Goal: Transaction & Acquisition: Purchase product/service

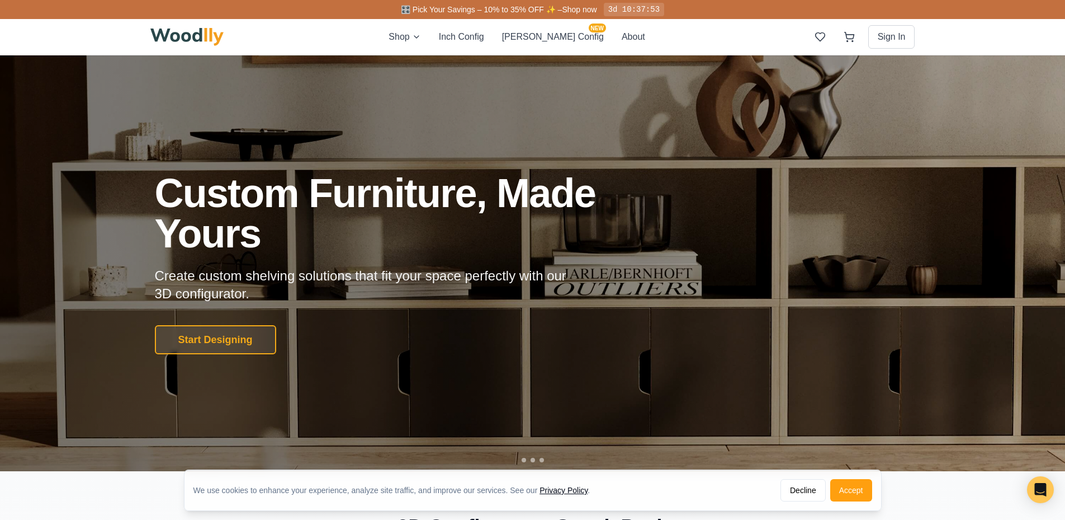
drag, startPoint x: 846, startPoint y: 489, endPoint x: 800, endPoint y: 456, distance: 55.7
click at [846, 488] on button "Accept" at bounding box center [851, 490] width 42 height 22
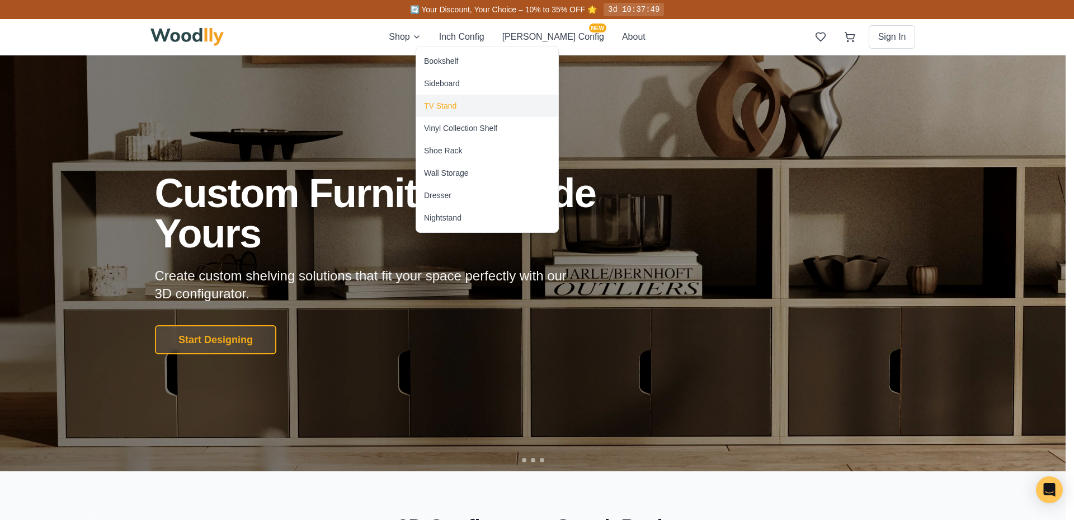
click at [441, 107] on div "TV Stand" at bounding box center [440, 105] width 32 height 11
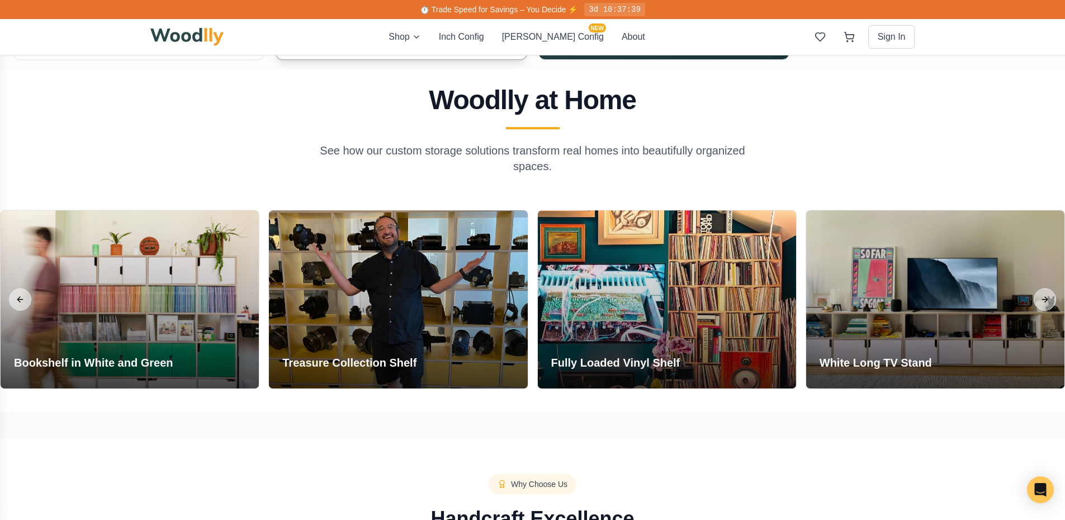
scroll to position [951, 0]
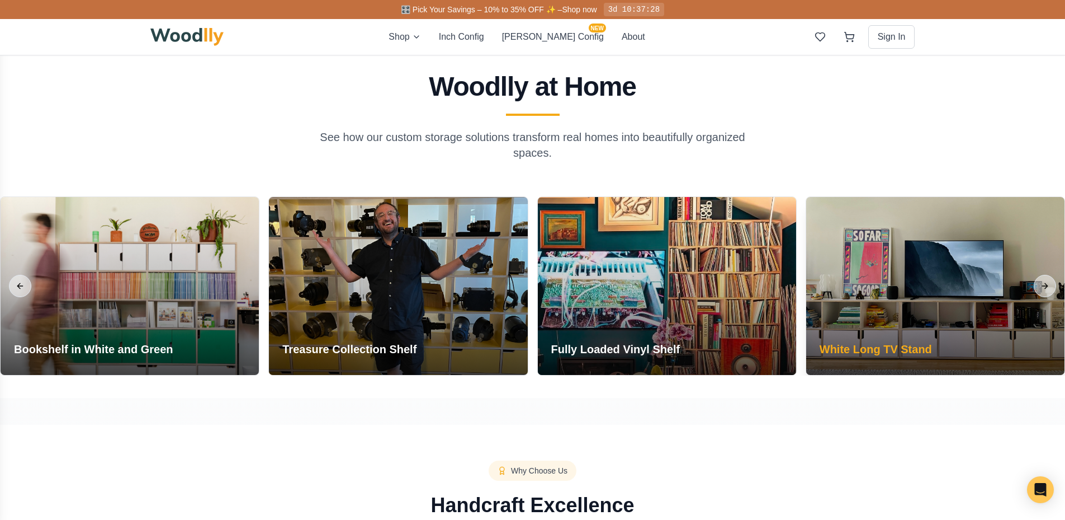
click at [957, 317] on div at bounding box center [935, 286] width 258 height 178
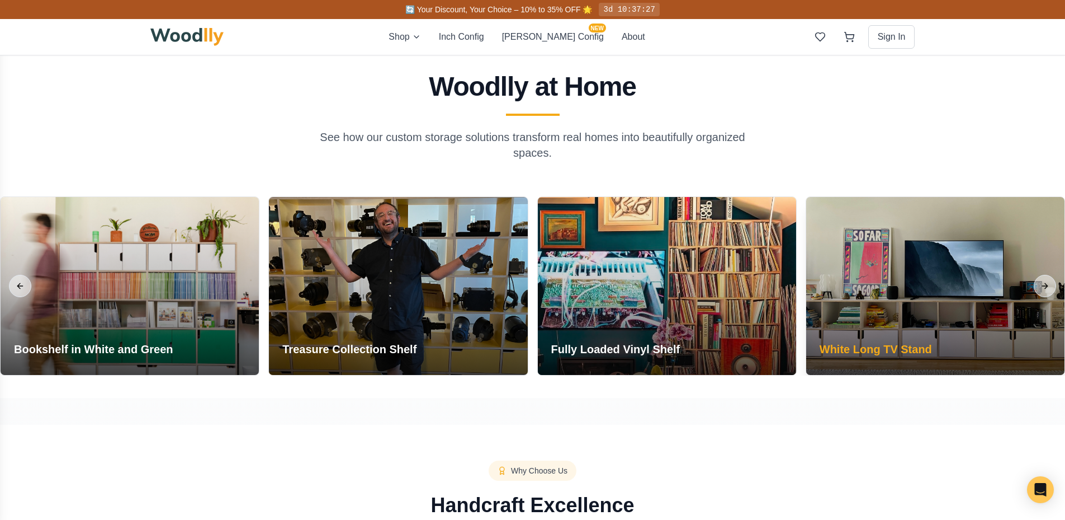
click at [874, 350] on h3 "White Long TV Stand" at bounding box center [876, 349] width 112 height 16
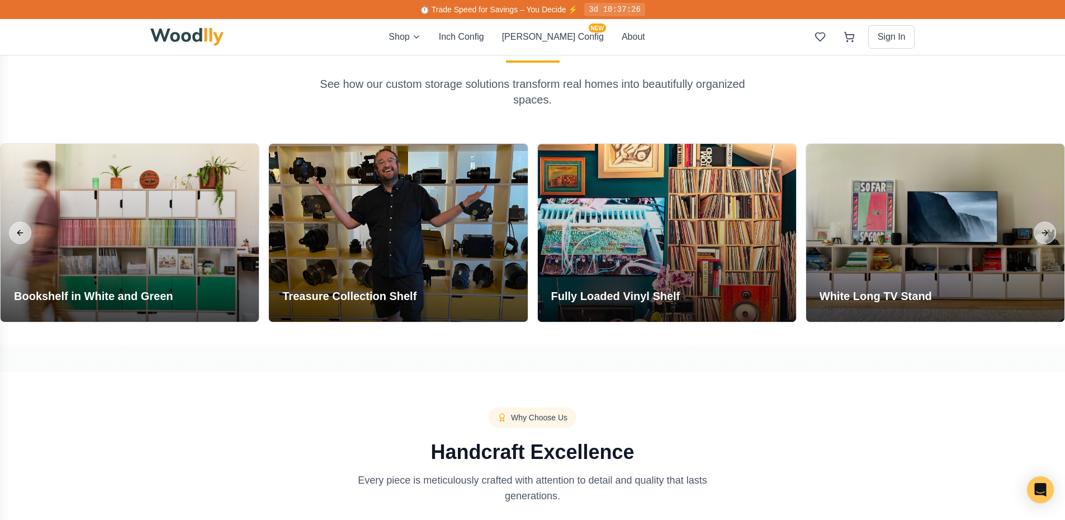
scroll to position [1001, 0]
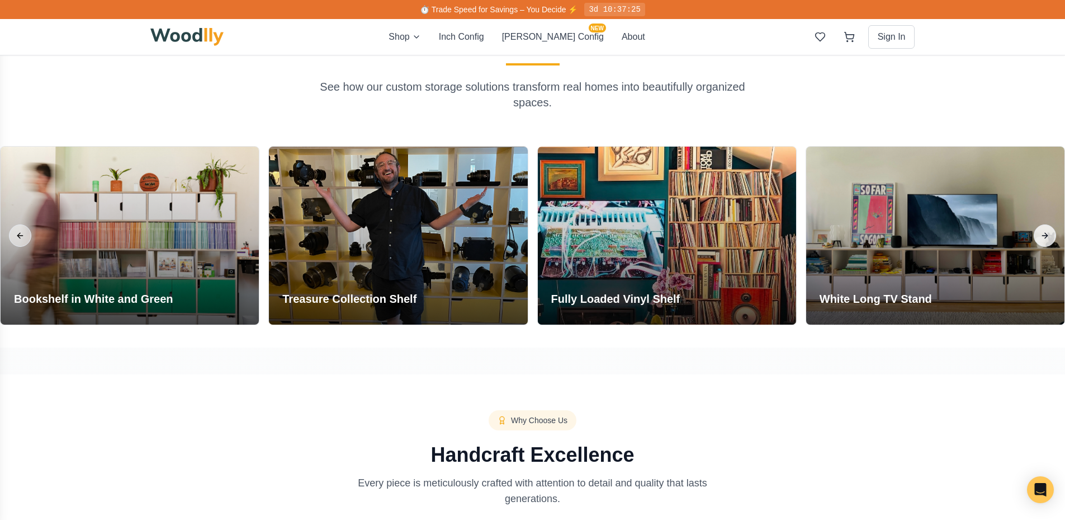
click at [1044, 240] on button "Next slide" at bounding box center [1045, 235] width 22 height 22
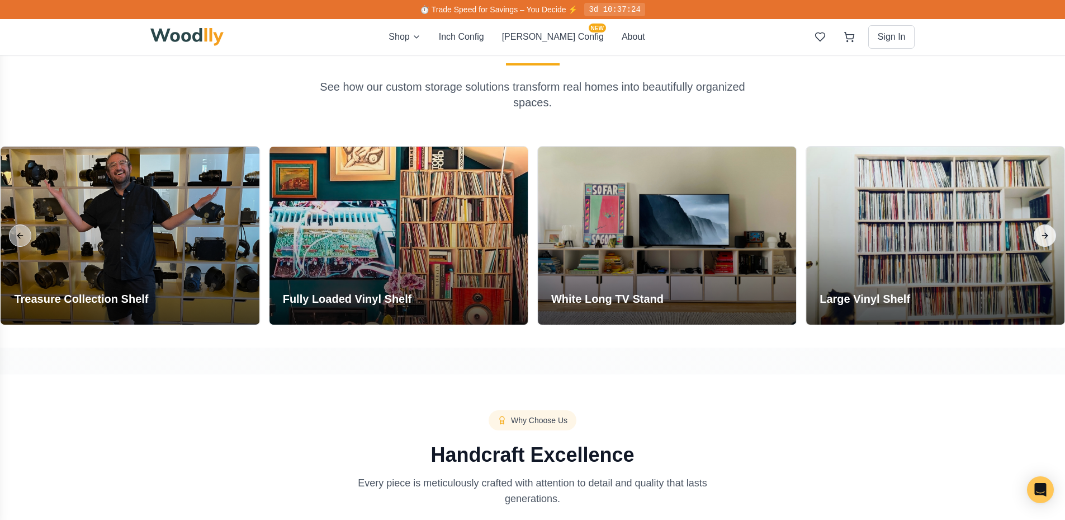
click at [1044, 240] on button "Next slide" at bounding box center [1045, 235] width 22 height 22
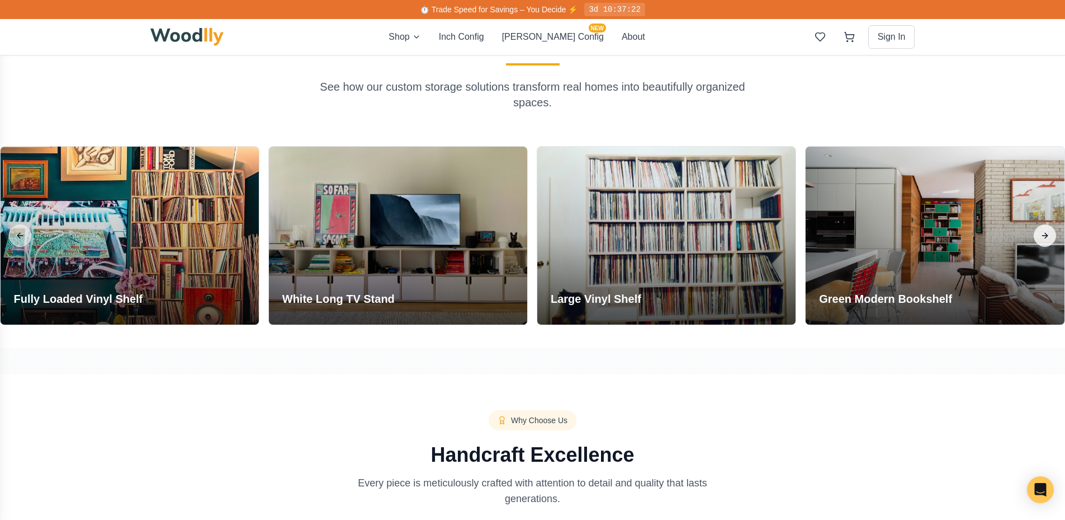
click at [1044, 240] on button "Next slide" at bounding box center [1045, 235] width 22 height 22
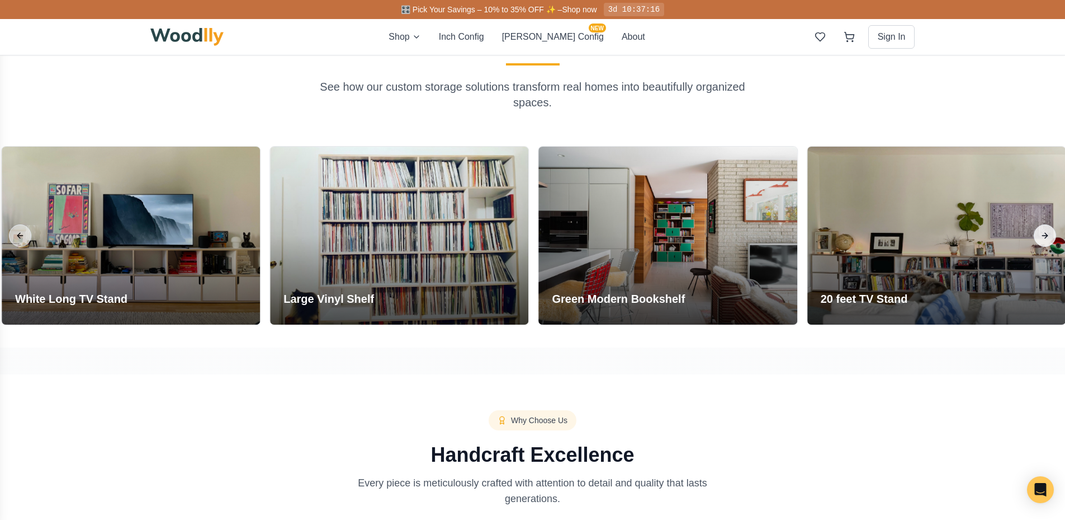
click at [1044, 240] on button "Next slide" at bounding box center [1045, 235] width 22 height 22
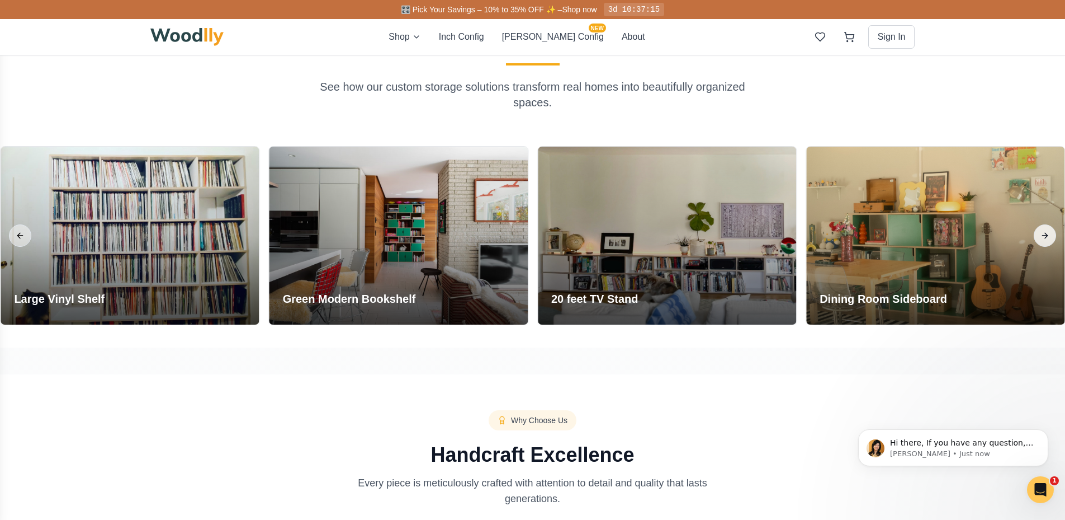
scroll to position [0, 0]
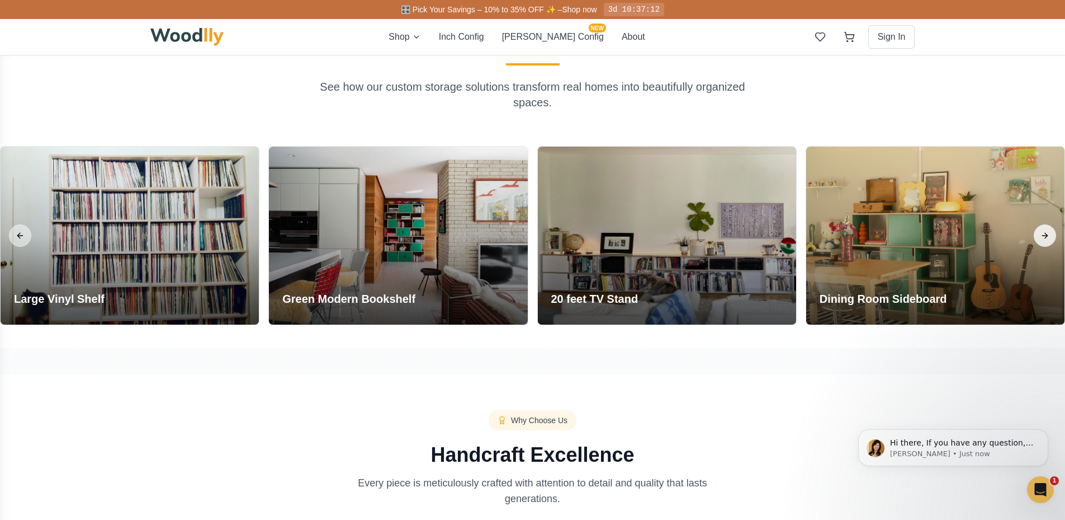
click at [1044, 240] on button "Next slide" at bounding box center [1045, 235] width 22 height 22
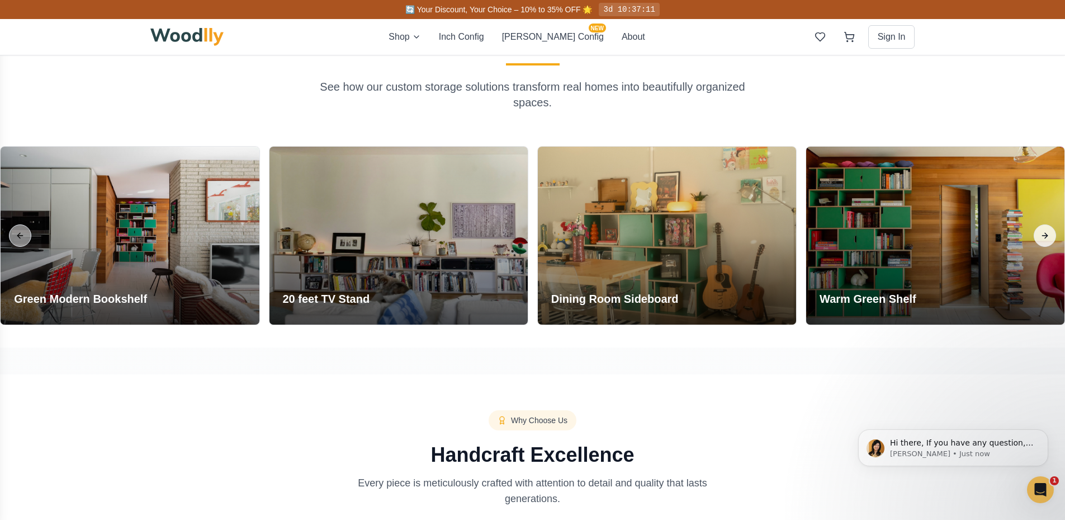
click at [1044, 240] on button "Next slide" at bounding box center [1045, 235] width 22 height 22
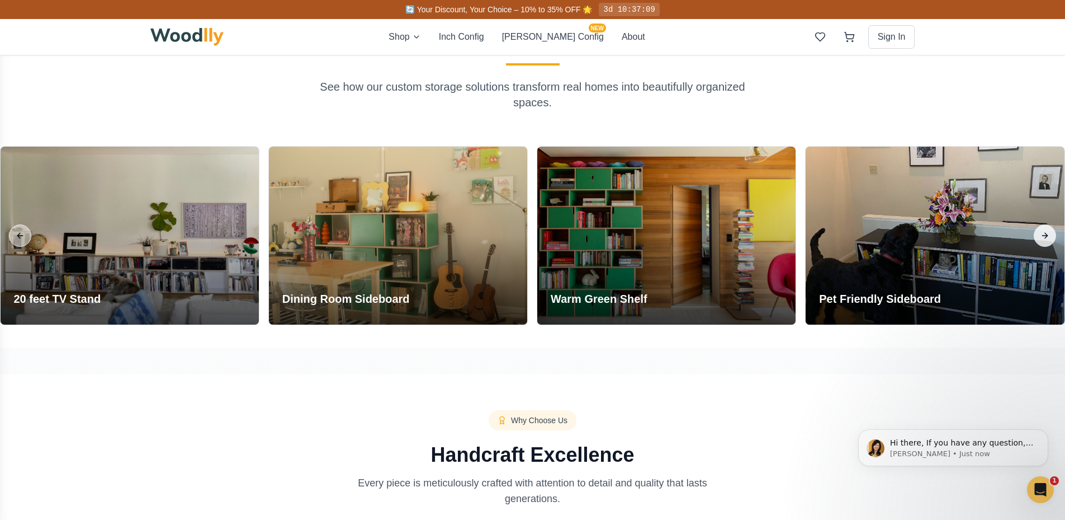
click at [1044, 240] on button "Next slide" at bounding box center [1045, 235] width 22 height 22
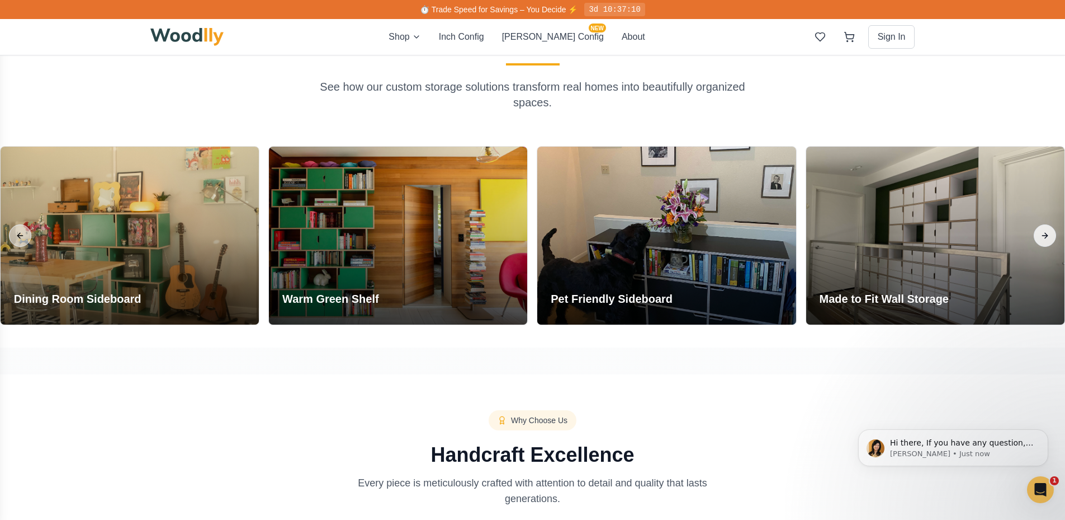
click at [1044, 240] on button "Next slide" at bounding box center [1045, 235] width 22 height 22
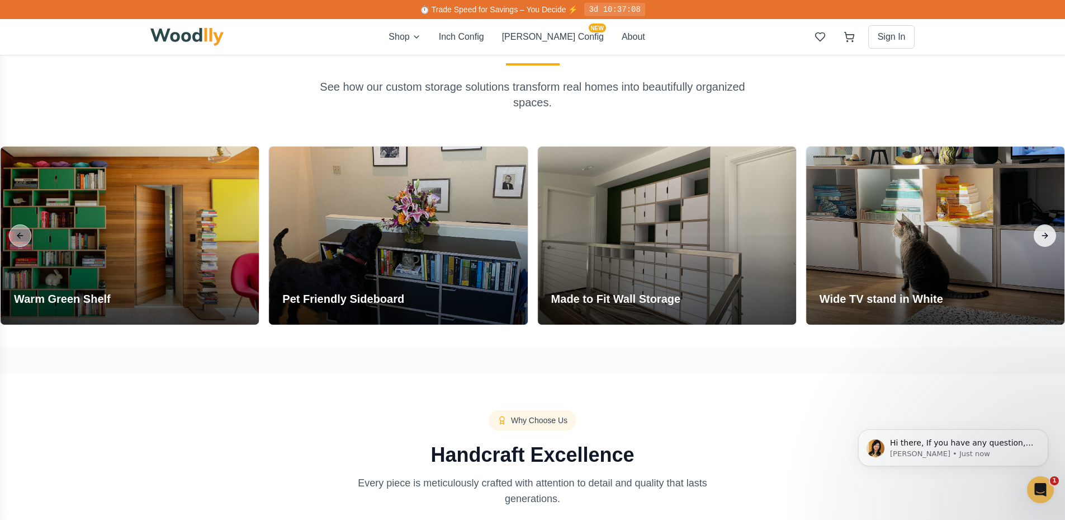
click at [1044, 240] on button "Next slide" at bounding box center [1045, 235] width 22 height 22
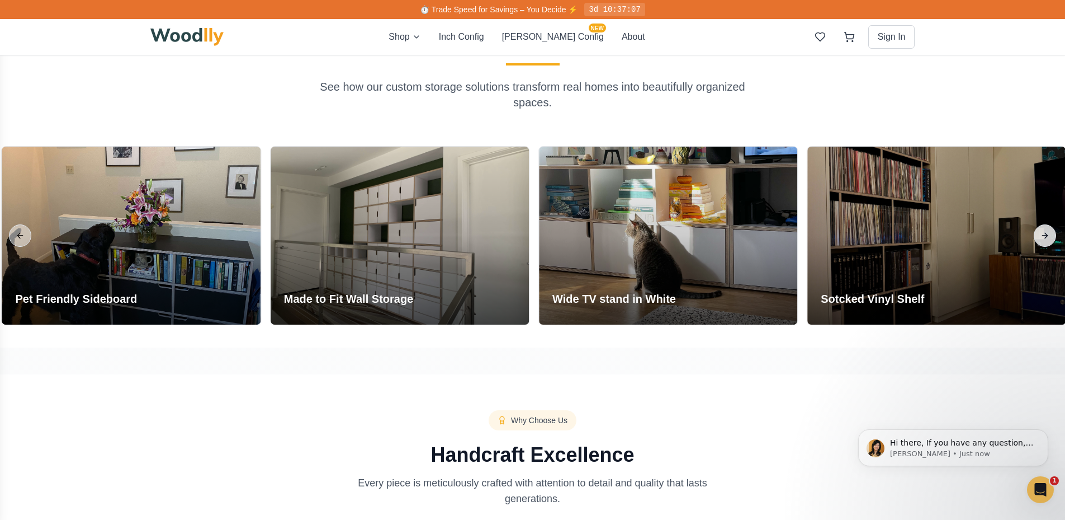
click at [1044, 240] on button "Next slide" at bounding box center [1045, 235] width 22 height 22
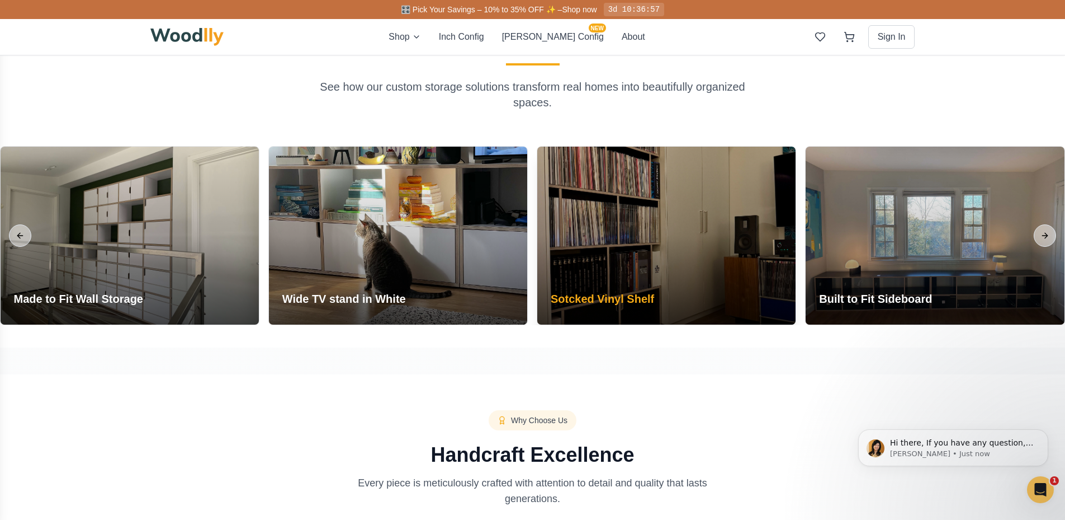
click at [649, 265] on div at bounding box center [666, 236] width 258 height 178
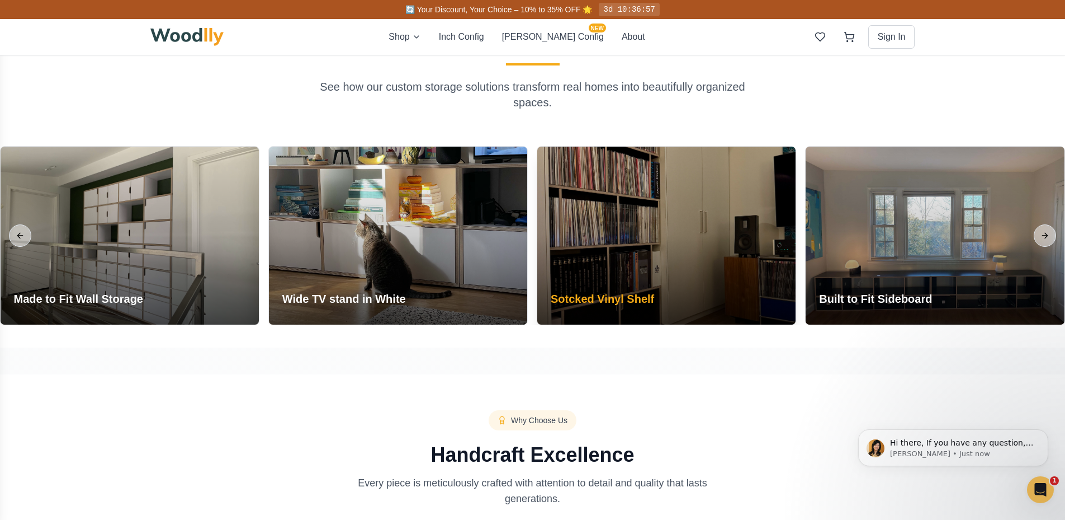
click at [627, 298] on h3 "Sotcked Vinyl Shelf" at bounding box center [602, 299] width 103 height 16
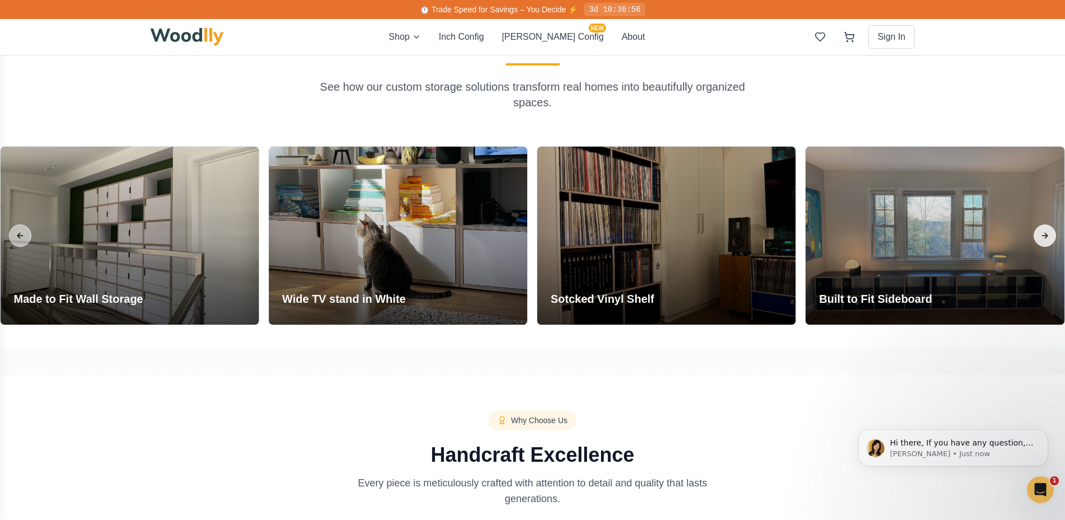
click at [1054, 233] on button "Next slide" at bounding box center [1045, 235] width 22 height 22
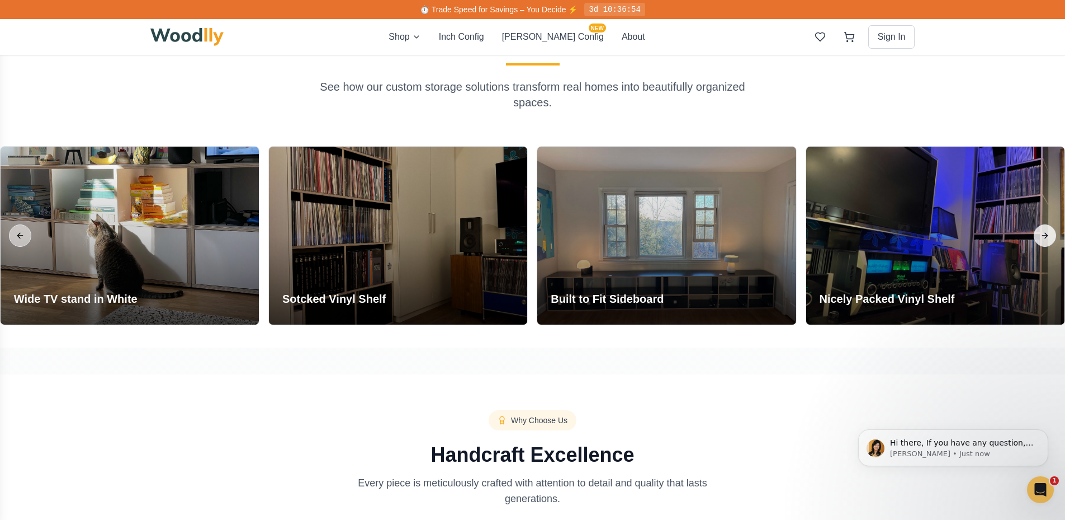
click at [1054, 233] on button "Next slide" at bounding box center [1045, 235] width 22 height 22
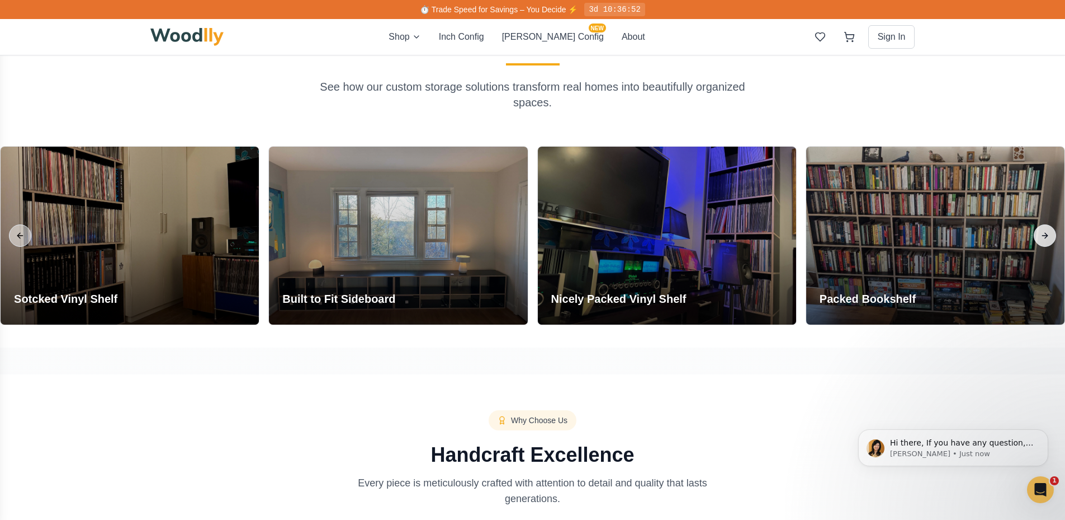
click at [1054, 233] on button "Next slide" at bounding box center [1045, 235] width 22 height 22
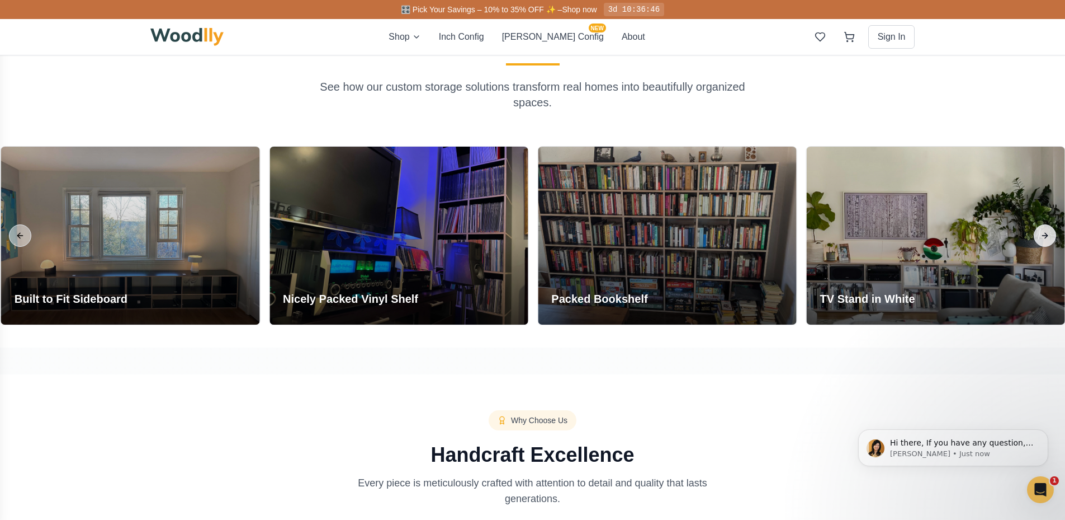
click at [1054, 233] on button "Next slide" at bounding box center [1045, 235] width 22 height 22
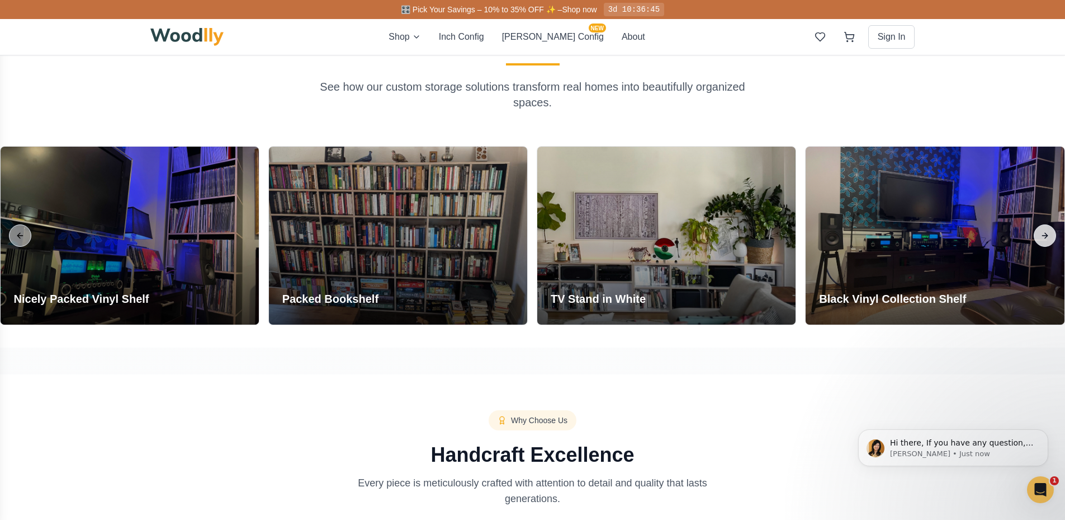
click at [1054, 233] on button "Next slide" at bounding box center [1045, 235] width 22 height 22
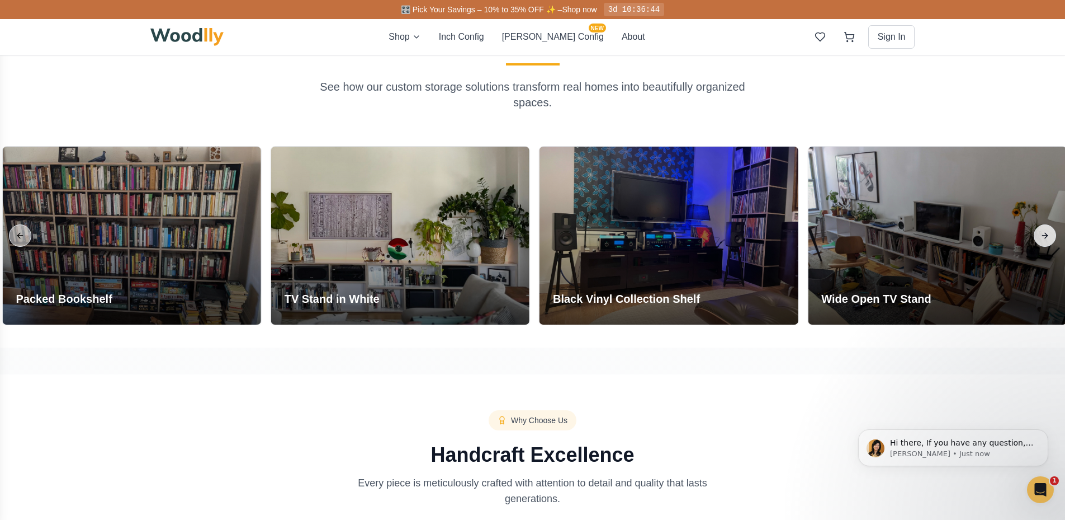
click at [1054, 233] on button "Next slide" at bounding box center [1045, 235] width 22 height 22
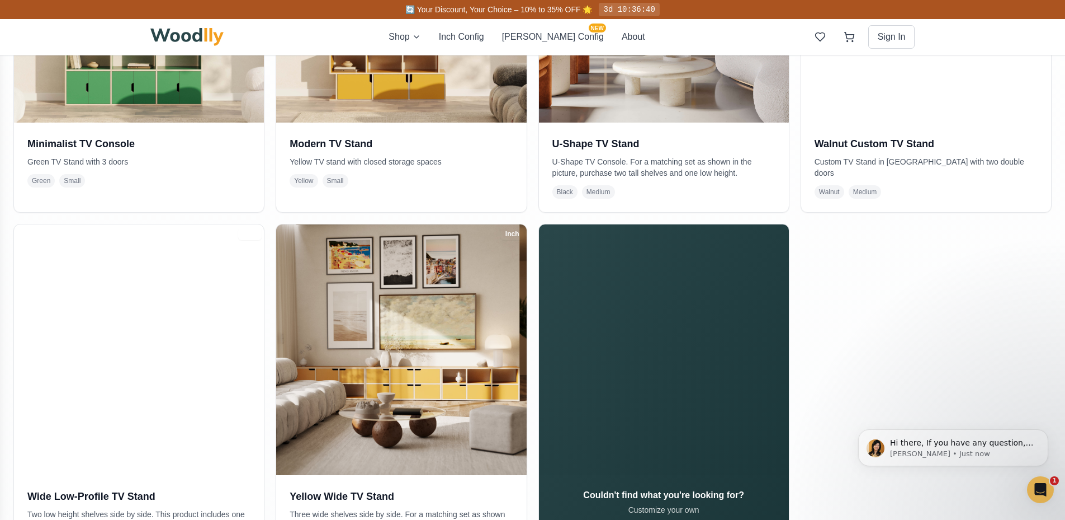
scroll to position [162, 0]
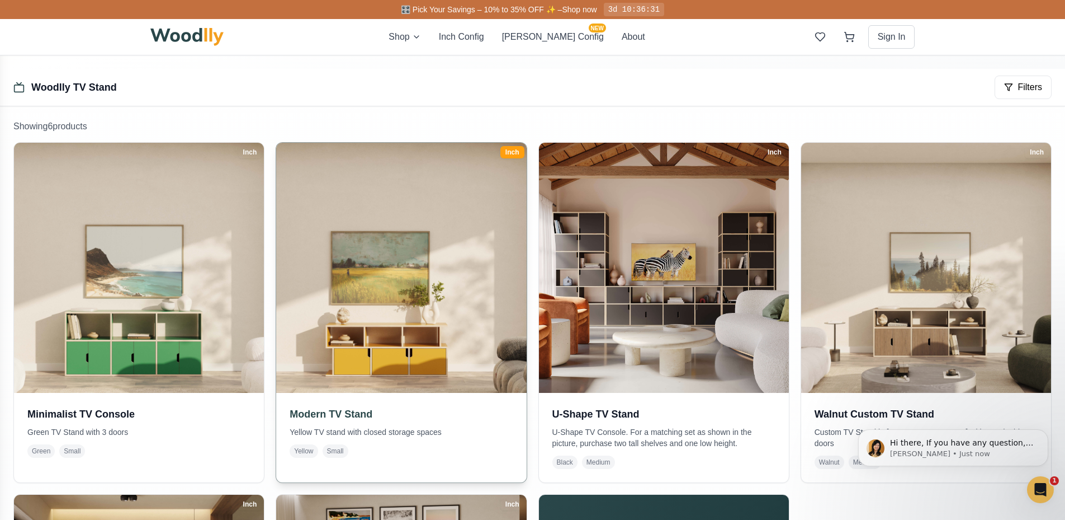
click at [394, 404] on div "Modern TV Stand Yellow TV stand with closed storage spaces Yellow Small" at bounding box center [401, 432] width 250 height 78
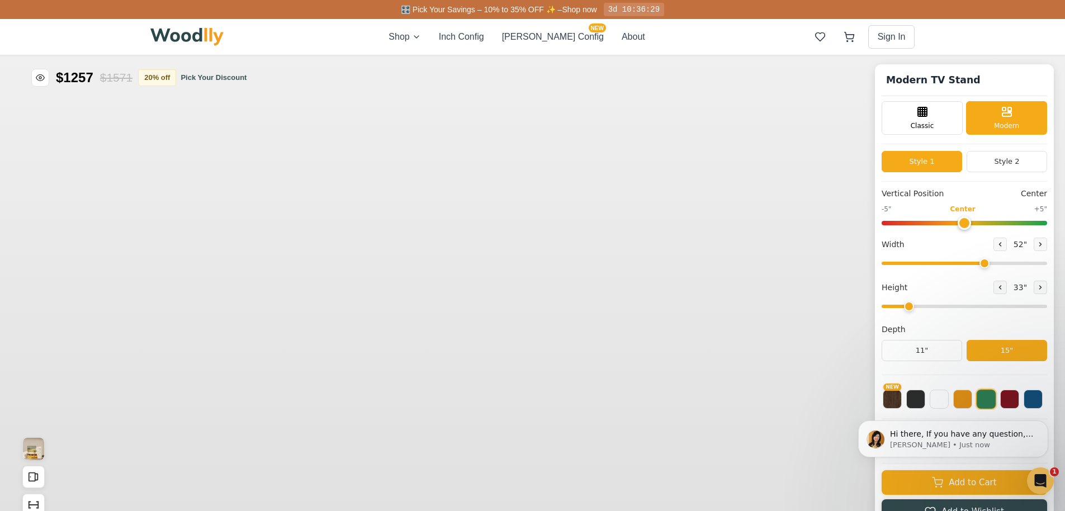
type input "52"
type input "2"
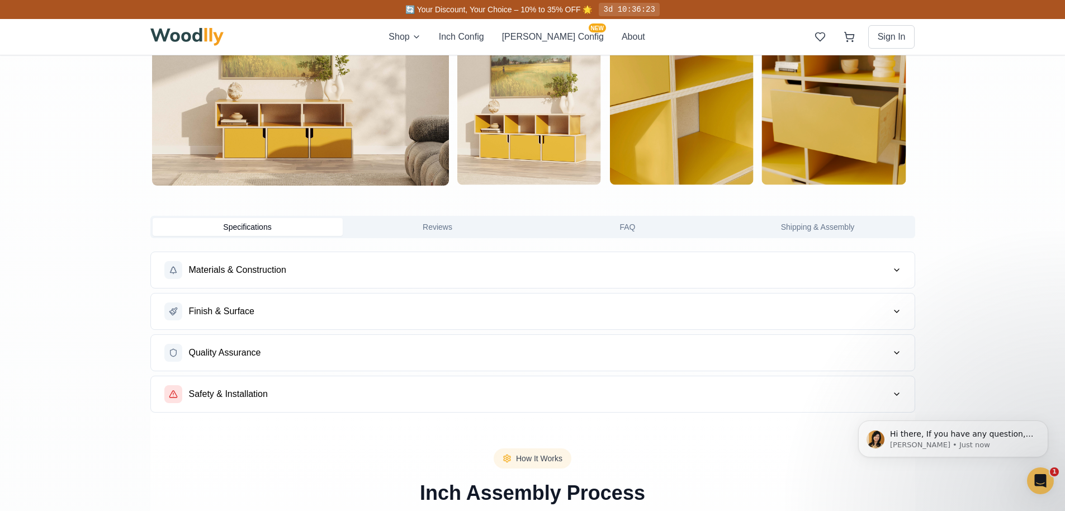
scroll to position [783, 0]
